Goal: Find specific page/section: Find specific page/section

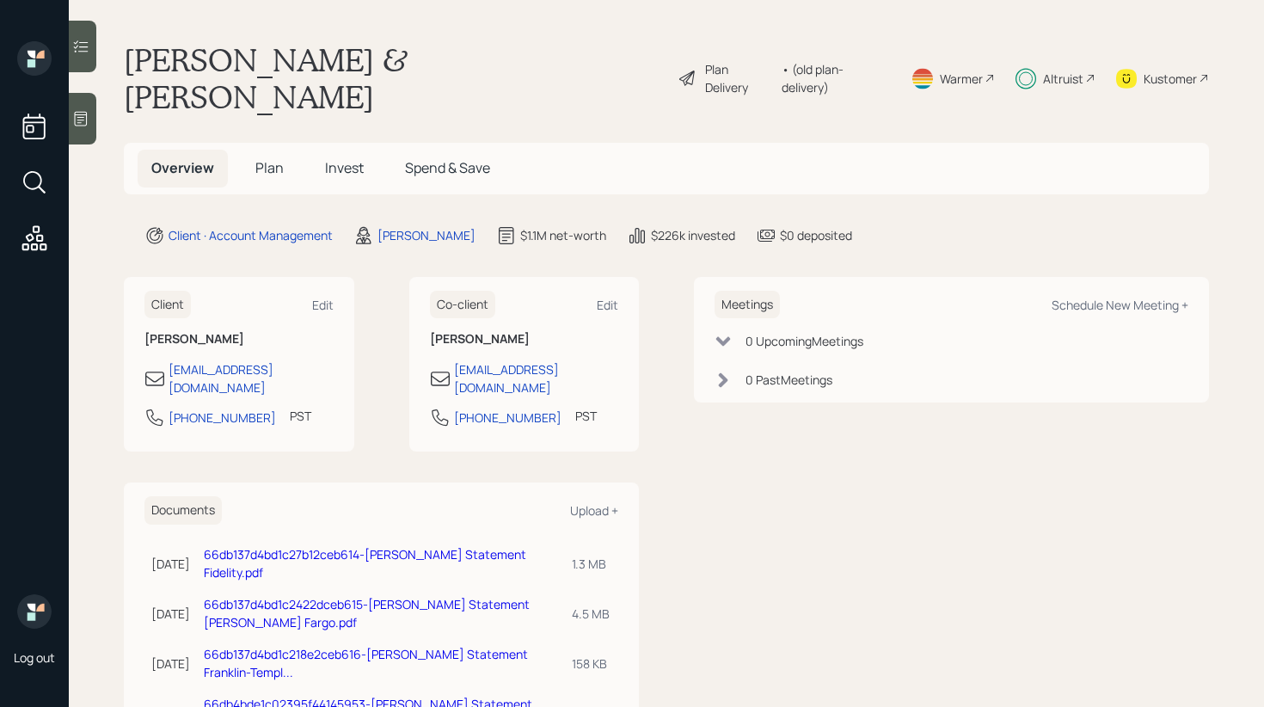
click at [87, 54] on icon at bounding box center [80, 46] width 17 height 17
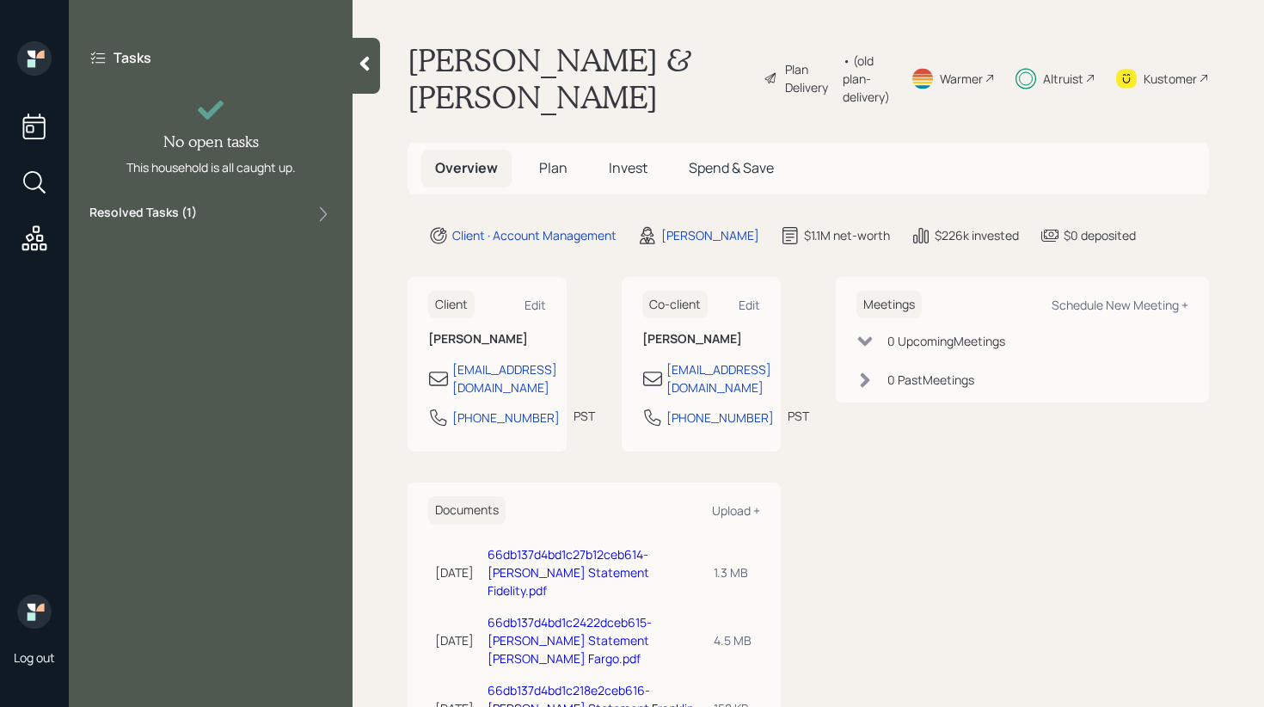
click at [267, 227] on div "Tasks No open tasks This household is all caught up. Resolved Tasks ( 1 )" at bounding box center [211, 136] width 284 height 190
click at [280, 207] on div "Resolved Tasks ( 1 )" at bounding box center [210, 214] width 243 height 21
click at [282, 210] on div "Resolved Tasks ( 1 )" at bounding box center [210, 214] width 243 height 21
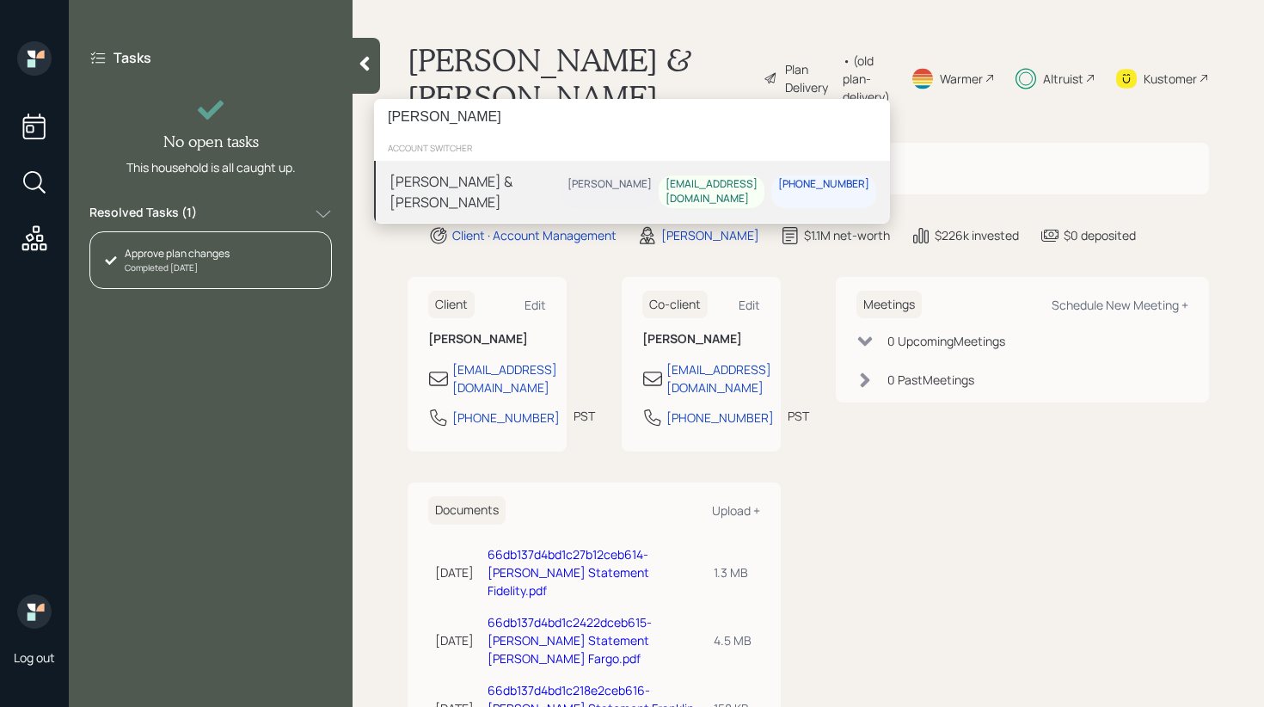
type input "[PERSON_NAME]"
click at [446, 190] on div "[PERSON_NAME] & [PERSON_NAME]" at bounding box center [475, 191] width 171 height 41
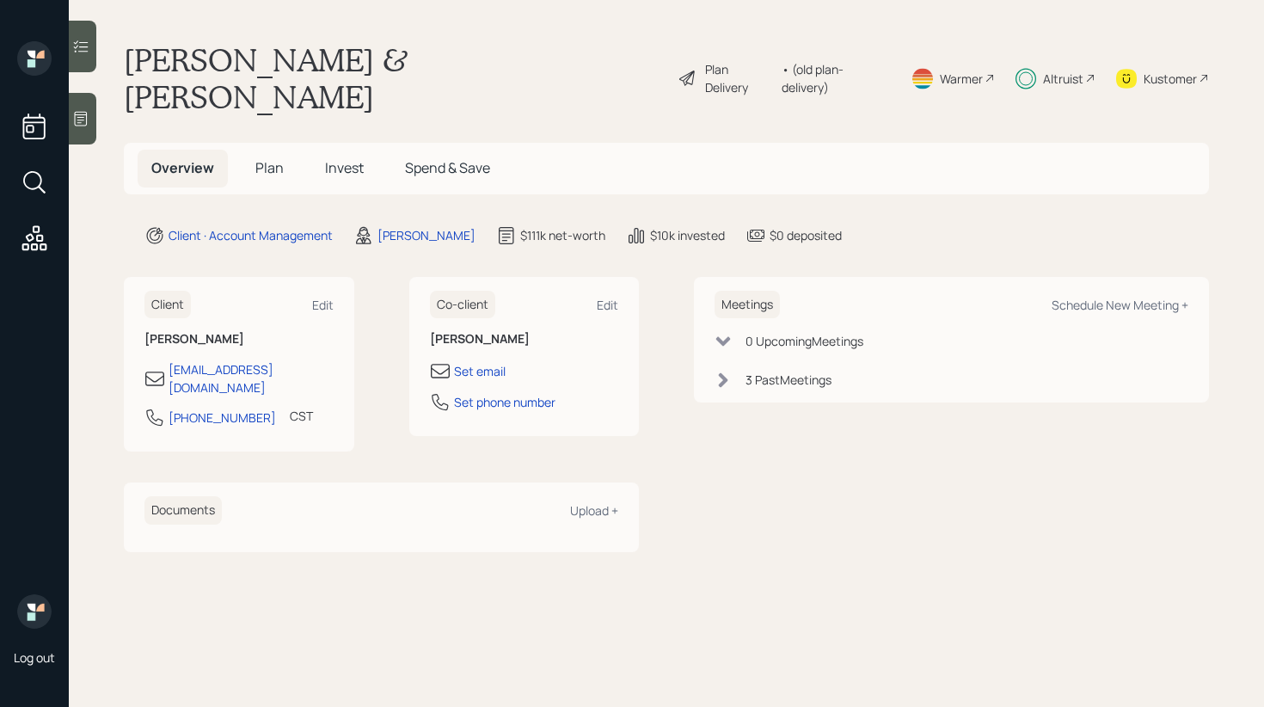
click at [83, 48] on icon at bounding box center [80, 46] width 17 height 17
